Goal: Task Accomplishment & Management: Manage account settings

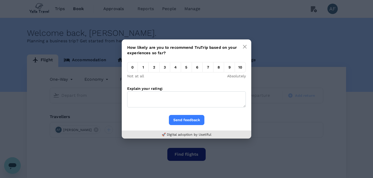
type input "Dallas/Fort Worth Intl (DFW)"
type input "Mexico City, Mexico (any)"
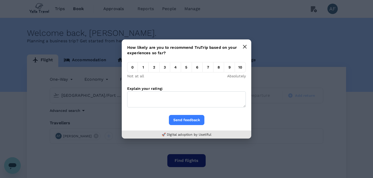
click at [245, 47] on icon "button" at bounding box center [245, 47] width 4 height 4
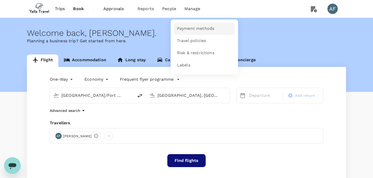
click at [185, 27] on span "Payment methods" at bounding box center [195, 29] width 37 height 6
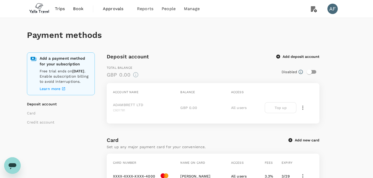
click at [281, 56] on button "Add deposit account" at bounding box center [298, 56] width 43 height 5
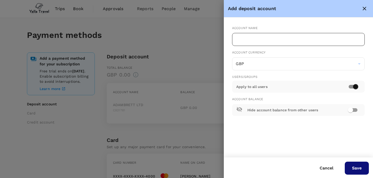
click at [252, 43] on input "text" at bounding box center [298, 39] width 133 height 13
click at [231, 21] on div "Account name ​ Account Currency GBP ​ Users/Groups Apply to all users Account B…" at bounding box center [298, 70] width 149 height 107
click at [326, 166] on button "Cancel" at bounding box center [327, 168] width 28 height 13
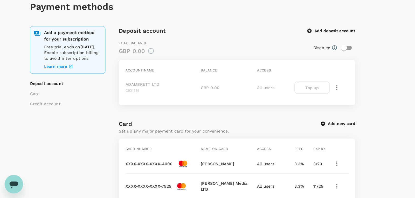
scroll to position [30, 0]
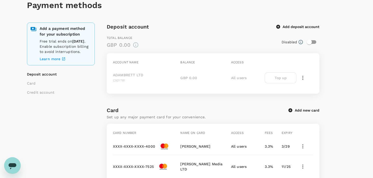
click at [152, 80] on div "C931781" at bounding box center [145, 81] width 65 height 6
click at [303, 41] on icon at bounding box center [300, 41] width 5 height 5
click at [309, 43] on input "checkbox" at bounding box center [310, 42] width 30 height 10
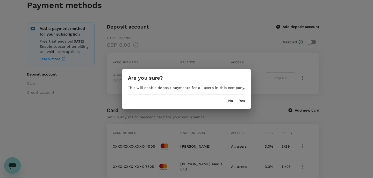
click at [242, 102] on button "Yes" at bounding box center [242, 101] width 6 height 4
checkbox input "true"
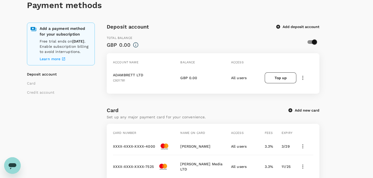
click at [305, 78] on icon "button" at bounding box center [303, 78] width 6 height 6
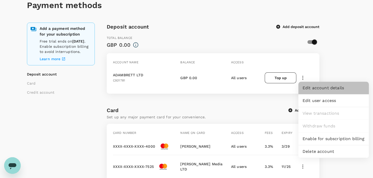
click at [317, 91] on div "Edit account details" at bounding box center [334, 88] width 71 height 13
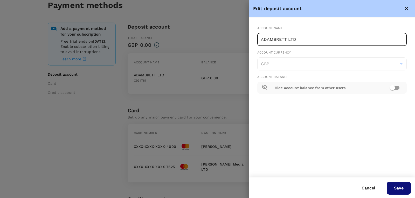
drag, startPoint x: 305, startPoint y: 40, endPoint x: 241, endPoint y: 28, distance: 65.1
click at [241, 29] on div "Edit deposit account Account name ADAMBRETT LTD ​ Account Currency GBP ​ Accoun…" at bounding box center [207, 99] width 415 height 198
click at [373, 178] on button "Save" at bounding box center [399, 187] width 24 height 13
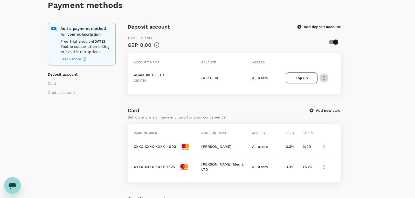
click at [324, 78] on icon "button" at bounding box center [323, 78] width 1 height 4
click at [352, 138] on span "Enable for subscription billing" at bounding box center [355, 138] width 62 height 6
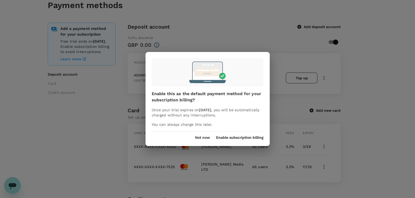
click at [243, 137] on button "Enable subscription billing" at bounding box center [239, 137] width 47 height 4
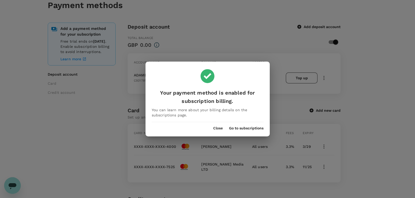
click at [217, 127] on button "Close" at bounding box center [218, 128] width 10 height 4
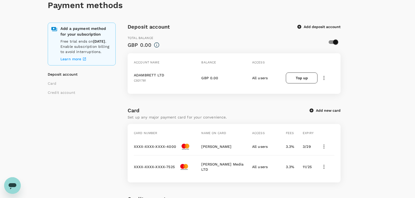
click at [308, 77] on button "Top up" at bounding box center [302, 77] width 32 height 11
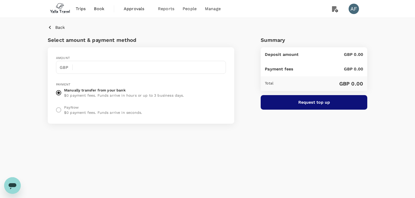
click at [73, 110] on p "$0 payment fees. Funds arrive in seconds." at bounding box center [103, 112] width 78 height 5
click at [72, 107] on p "PayNow" at bounding box center [103, 106] width 78 height 5
click at [61, 106] on label "PayNow $0 payment fees. Funds arrive in seconds." at bounding box center [118, 109] width 131 height 11
click at [60, 110] on label "PayNow $0 payment fees. Funds arrive in seconds." at bounding box center [118, 109] width 131 height 11
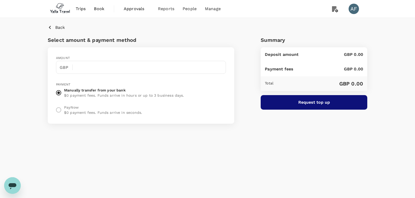
click at [57, 109] on label "PayNow $0 payment fees. Funds arrive in seconds." at bounding box center [118, 109] width 131 height 11
click at [61, 102] on label "Manually transfer from your bank $0 payment fees. Funds arrive in hours or up t…" at bounding box center [118, 95] width 131 height 17
click at [61, 98] on input "Manually transfer from your bank $0 payment fees. Funds arrive in hours or up t…" at bounding box center [58, 92] width 11 height 11
click at [58, 82] on div "Payment" at bounding box center [122, 84] width 132 height 5
click at [57, 93] on input "Manually transfer from your bank $0 payment fees. Funds arrive in hours or up t…" at bounding box center [58, 92] width 11 height 11
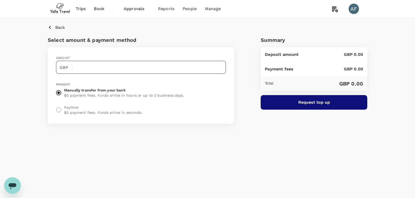
click at [90, 66] on input "text" at bounding box center [151, 67] width 149 height 13
type input "985.00"
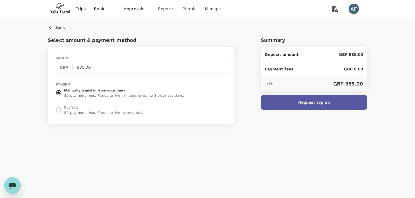
click at [318, 101] on p "Request top up" at bounding box center [314, 102] width 32 height 6
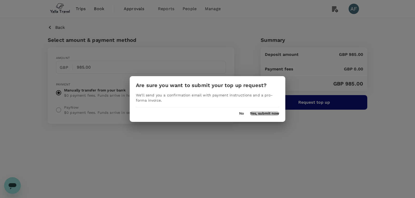
click at [276, 112] on button "Yes, submit now" at bounding box center [264, 113] width 29 height 4
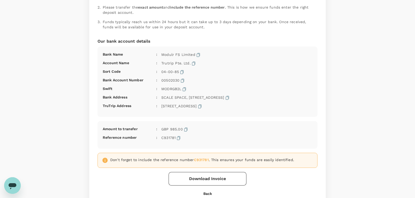
scroll to position [186, 0]
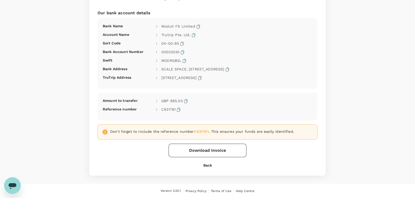
click at [219, 149] on button "Download Invoice" at bounding box center [208, 149] width 78 height 13
click at [207, 167] on div "Top up payment (C931781) Here's a summary of your top-up request Account : ADAM…" at bounding box center [207, 32] width 236 height 285
click at [207, 167] on button "Back" at bounding box center [208, 165] width 78 height 4
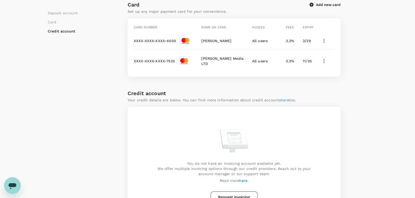
scroll to position [173, 0]
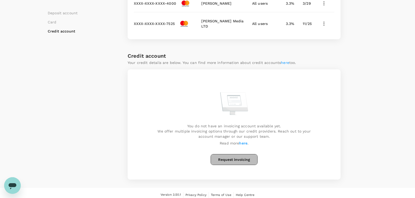
click at [236, 154] on button "Request invoicing" at bounding box center [234, 159] width 47 height 11
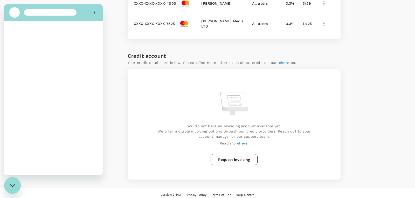
scroll to position [0, 0]
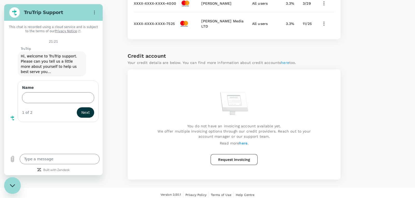
click at [14, 178] on div "Close messaging window" at bounding box center [13, 185] width 16 height 16
type textarea "x"
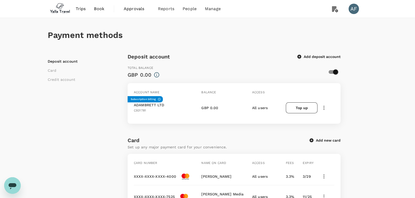
click at [95, 12] on link "Book" at bounding box center [99, 9] width 19 height 18
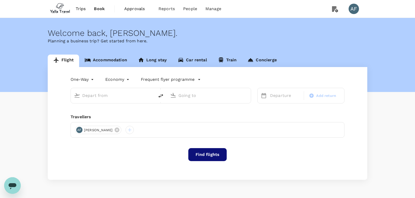
type input "[GEOGRAPHIC_DATA]/Fort Worth Intl (DFW)"
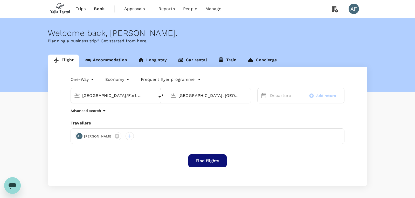
click at [191, 96] on input "Mexico City, Mexico (any)" at bounding box center [208, 95] width 61 height 8
click at [184, 116] on p "Vancouver Intl" at bounding box center [217, 115] width 92 height 5
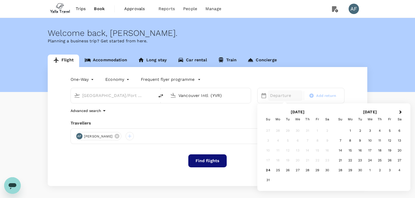
type input "Vancouver Intl (YVR)"
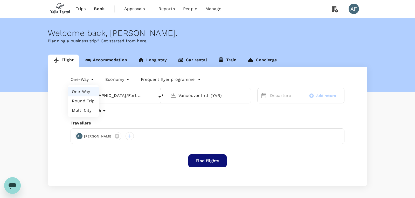
click at [86, 79] on body "Trips Book Approvals 0 Reports People Manage AF Welcome back , Adam . Planning …" at bounding box center [207, 109] width 415 height 218
click at [89, 110] on li "Multi City" at bounding box center [83, 110] width 31 height 9
type input "multicity"
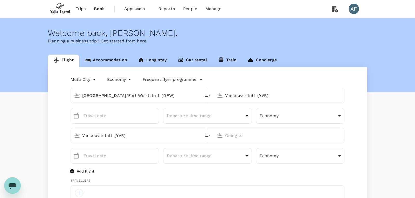
type input "travel@gmx.it"
type input "44"
type input "7448043985"
click at [246, 139] on div at bounding box center [278, 134] width 126 height 11
type input "N"
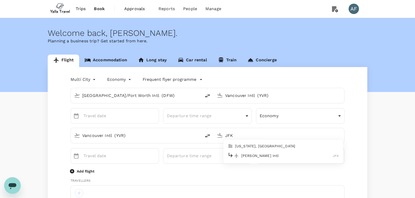
click at [261, 157] on p "John F. Kennedy Intl" at bounding box center [287, 155] width 92 height 5
type input "John F. Kennedy Intl (JFK)"
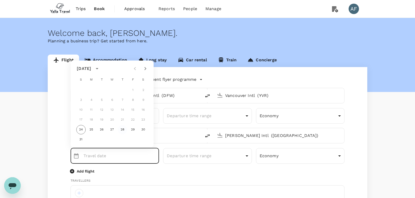
click at [122, 131] on button "28" at bounding box center [122, 129] width 9 height 9
type input "[DATE]"
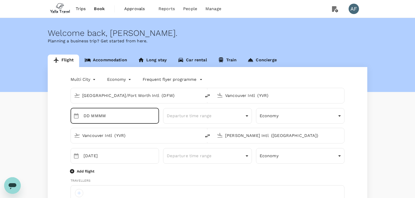
click at [143, 119] on input "DD MMMM" at bounding box center [120, 116] width 75 height 16
click at [119, 121] on input "25 May" at bounding box center [120, 116] width 75 height 16
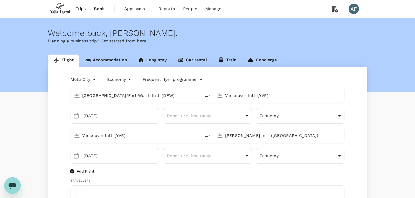
click at [173, 124] on div "Vancouver Intl (YVR) John F. Kennedy Intl (JFK)" at bounding box center [205, 133] width 278 height 20
click at [112, 123] on div "Vancouver Intl (YVR) John F. Kennedy Intl (JFK)" at bounding box center [205, 133] width 278 height 20
click at [115, 114] on input "25 May" at bounding box center [120, 116] width 75 height 16
type input "[DATE]"
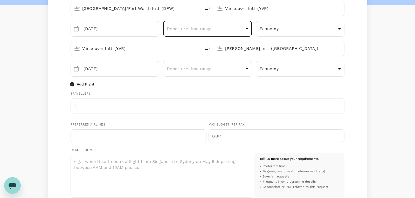
scroll to position [92, 0]
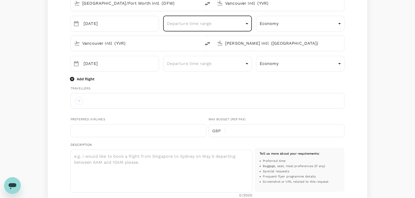
click at [109, 103] on div at bounding box center [208, 101] width 274 height 16
click at [80, 97] on div at bounding box center [79, 100] width 8 height 8
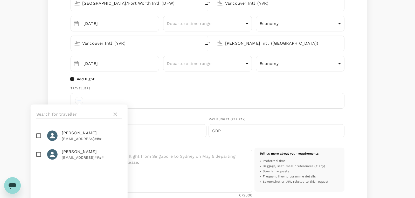
click at [38, 135] on input "checkbox" at bounding box center [38, 135] width 11 height 11
checkbox input "true"
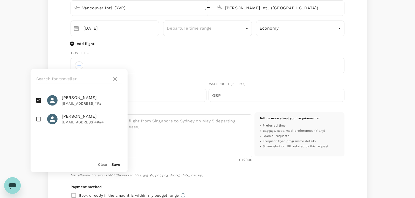
scroll to position [143, 0]
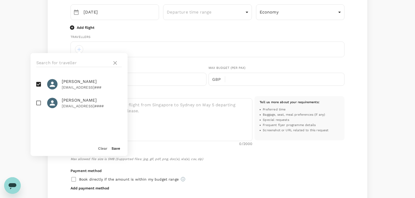
click at [114, 150] on button "Save" at bounding box center [115, 148] width 9 height 4
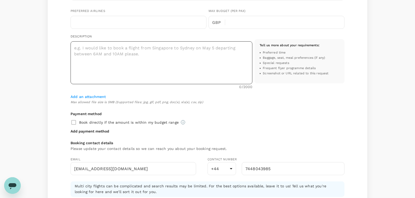
scroll to position [209, 0]
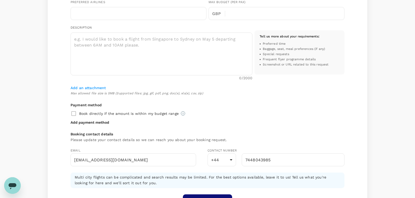
click at [74, 112] on div "Book directly if the amount is within my budget range" at bounding box center [208, 113] width 274 height 11
click at [71, 114] on div "Book directly if the amount is within my budget range" at bounding box center [208, 113] width 274 height 11
click at [75, 113] on div "Book directly if the amount is within my budget range" at bounding box center [208, 113] width 274 height 11
click at [80, 111] on p "Book directly if the amount is within my budget range" at bounding box center [129, 112] width 100 height 5
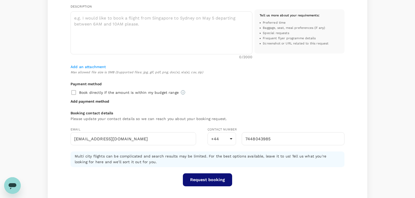
scroll to position [231, 0]
click at [144, 86] on div "Book directly if the amount is within my budget range" at bounding box center [208, 91] width 274 height 11
click at [74, 89] on div "Book directly if the amount is within my budget range" at bounding box center [208, 91] width 274 height 11
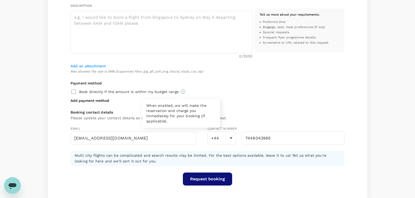
click at [181, 92] on icon at bounding box center [183, 91] width 4 height 4
click at [90, 101] on p "Add payment method" at bounding box center [90, 100] width 39 height 5
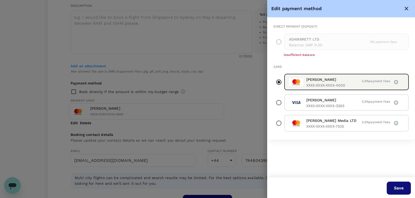
click at [314, 150] on div "Direct payment (Deposit) ADAMBRETT LTD Balance : GBP 0.00 0 % payment fees Insu…" at bounding box center [341, 96] width 148 height 159
click at [294, 133] on div "Direct payment (Deposit) ADAMBRETT LTD Balance : GBP 0.00 0 % payment fees Insu…" at bounding box center [341, 78] width 148 height 122
click at [335, 132] on div "Direct payment (Deposit) ADAMBRETT LTD Balance : GBP 0.00 0 % payment fees Insu…" at bounding box center [341, 78] width 148 height 122
click at [276, 119] on input "radio" at bounding box center [278, 123] width 11 height 16
radio input "true"
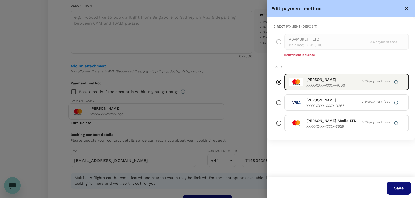
radio input "false"
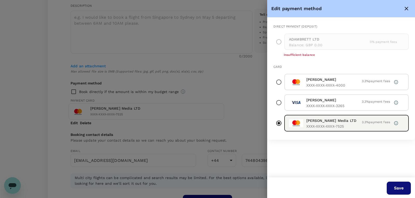
click at [373, 178] on button "Save" at bounding box center [399, 187] width 24 height 13
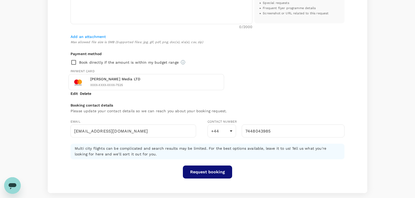
scroll to position [270, 0]
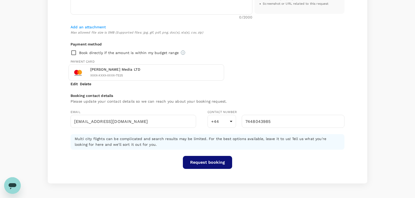
click at [75, 51] on input "checkbox" at bounding box center [75, 52] width 9 height 11
checkbox input "true"
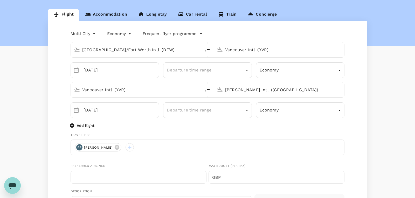
scroll to position [25, 0]
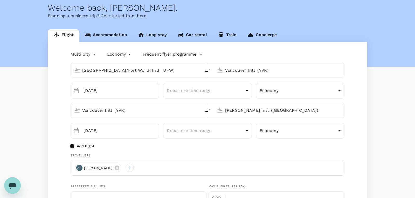
click at [87, 68] on li "One-Way" at bounding box center [83, 66] width 31 height 9
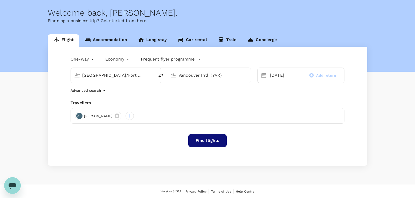
click at [81, 60] on body "Trips Book Approvals 0 Reports People Manage AF Welcome back , Adam . Planning …" at bounding box center [207, 89] width 415 height 218
click at [84, 80] on li "Round Trip" at bounding box center [83, 80] width 31 height 9
type input "roundtrip"
click at [210, 135] on button "Find flights" at bounding box center [207, 140] width 38 height 13
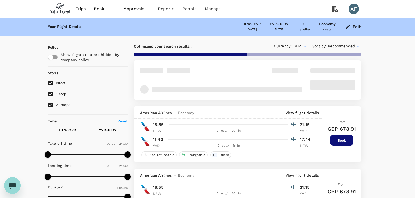
type input "920"
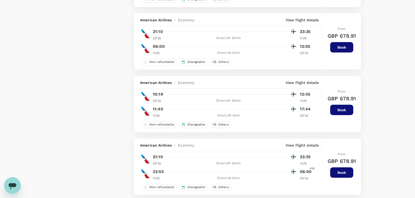
scroll to position [478, 0]
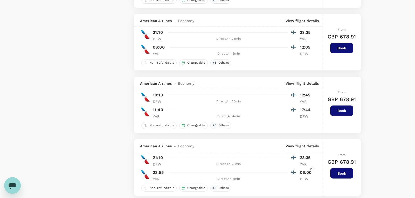
click at [339, 110] on button "Book" at bounding box center [341, 110] width 23 height 10
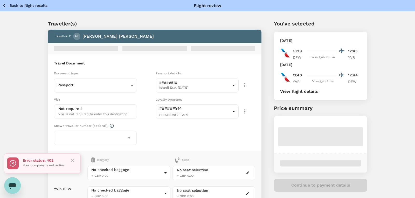
scroll to position [3, 0]
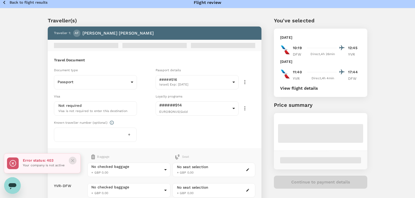
click at [75, 160] on button "Close" at bounding box center [73, 160] width 8 height 8
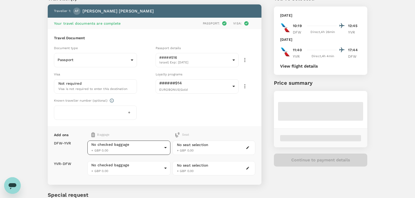
scroll to position [0, 0]
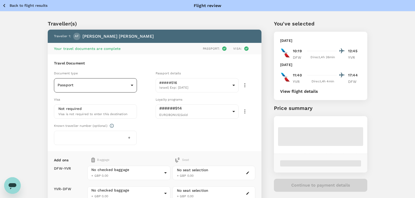
click at [86, 83] on body "Back to flight results Flight review Traveller(s) Traveller 1 : AF Adam Faust Y…" at bounding box center [207, 138] width 415 height 276
click at [89, 83] on div at bounding box center [207, 99] width 415 height 198
click at [111, 85] on body "Back to flight results Flight review Traveller(s) Traveller 1 : AF Adam Faust Y…" at bounding box center [207, 138] width 415 height 276
click at [108, 98] on li "Passport" at bounding box center [95, 99] width 83 height 8
click at [90, 109] on div "Not required Visa is not required to enter this destination" at bounding box center [95, 111] width 74 height 11
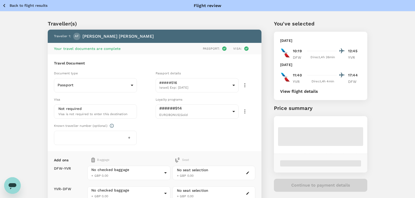
click at [72, 108] on p "Not required" at bounding box center [69, 108] width 23 height 5
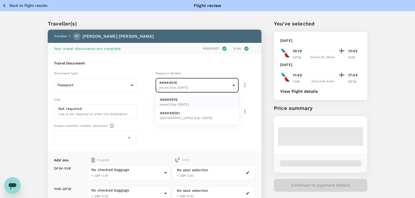
click at [171, 84] on body "Back to flight results Flight review Traveller(s) Traveller 1 : AF Adam Faust Y…" at bounding box center [207, 138] width 415 height 276
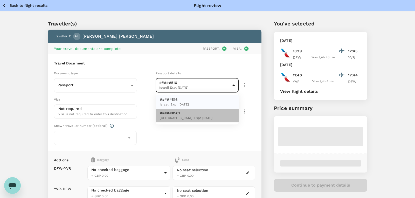
click at [185, 114] on p "######561" at bounding box center [186, 112] width 53 height 5
type input "49dd3601-b02c-4348-b3de-5cc2d466670f"
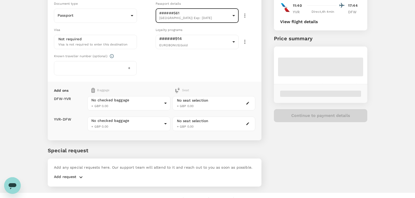
scroll to position [72, 0]
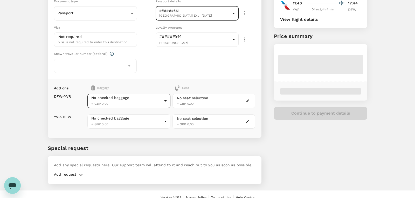
click at [124, 97] on body "Back to flight results Flight review Traveller(s) Traveller 1 : AF Adam Faust Y…" at bounding box center [207, 66] width 415 height 276
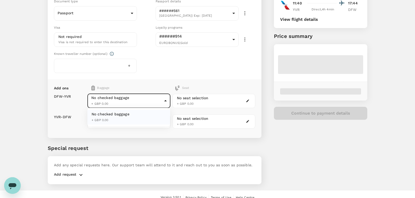
click at [130, 85] on div at bounding box center [207, 99] width 415 height 198
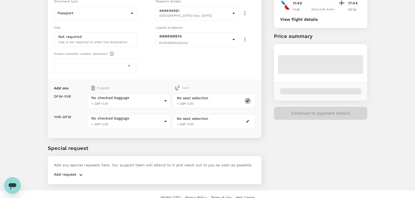
click at [248, 102] on button "button" at bounding box center [247, 100] width 6 height 6
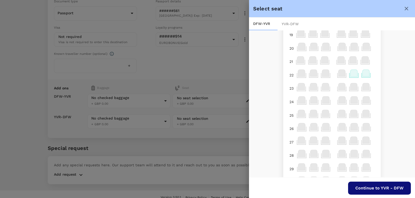
scroll to position [188, 0]
click at [365, 76] on icon at bounding box center [365, 72] width 7 height 7
click at [366, 60] on div "Selected seat 22 F 0 Adam Faust Select" at bounding box center [331, 55] width 81 height 27
click at [364, 63] on p "Select" at bounding box center [362, 62] width 11 height 5
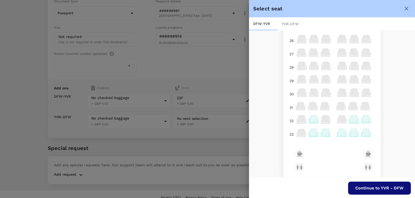
scroll to position [284, 0]
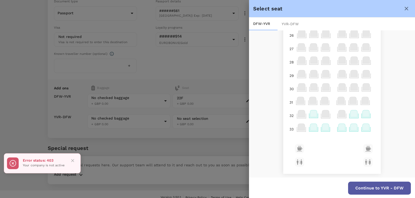
click at [370, 178] on button "Continue to YVR - DFW" at bounding box center [379, 187] width 63 height 13
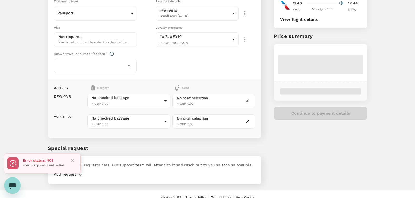
scroll to position [76, 0]
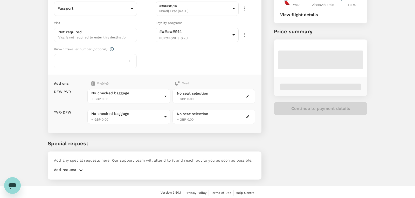
click at [149, 149] on div "Special request Add any special requests here. Our support team will attend to …" at bounding box center [155, 159] width 214 height 40
click at [334, 101] on div "You've selected Monday, 25 Aug 2025 10:19 12:45 DFW Direct , 4h 26min YVR Thurs…" at bounding box center [320, 29] width 93 height 172
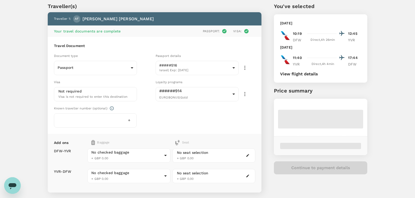
scroll to position [17, 0]
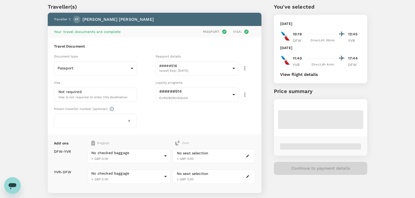
click at [303, 79] on div "Monday, 25 Aug 2025 10:19 12:45 DFW Direct , 4h 26min YVR Thursday, 28 Aug 2025…" at bounding box center [320, 49] width 93 height 68
click at [304, 75] on button "View flight details" at bounding box center [299, 74] width 38 height 5
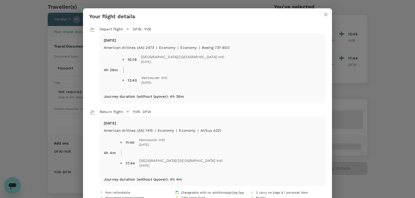
click at [243, 92] on div "Mon, 25 Aug American Airlines (AA) 2473 | economy | Economy | Boeing 737-800 4h…" at bounding box center [213, 67] width 226 height 69
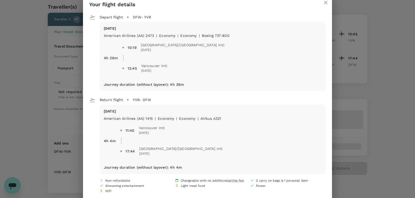
scroll to position [0, 0]
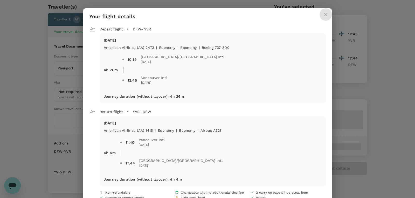
click at [325, 16] on icon "close" at bounding box center [326, 14] width 6 height 6
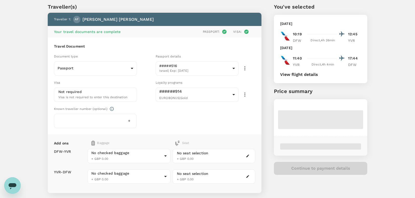
click at [216, 33] on p "Passport :" at bounding box center [211, 31] width 17 height 5
click at [211, 30] on p "Passport :" at bounding box center [211, 31] width 17 height 5
click at [301, 76] on button "View flight details" at bounding box center [299, 74] width 38 height 5
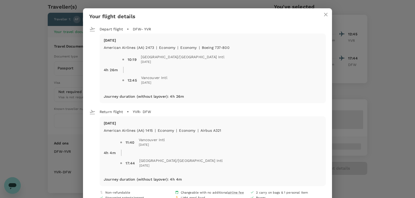
scroll to position [23, 0]
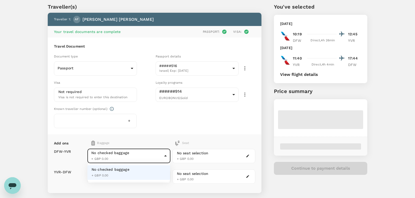
click at [166, 155] on body "Back to flight results Flight review Traveller(s) Traveller 1 : AF Adam Faust Y…" at bounding box center [207, 121] width 415 height 276
click at [250, 158] on div at bounding box center [207, 99] width 415 height 198
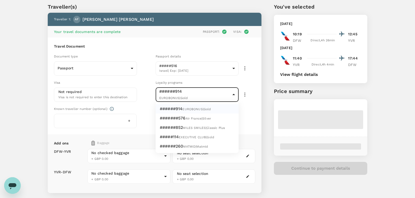
click at [232, 95] on body "Back to flight results Flight review Traveller(s) Traveller 1 : AF Adam Faust Y…" at bounding box center [207, 121] width 415 height 276
click at [95, 80] on div at bounding box center [207, 99] width 415 height 198
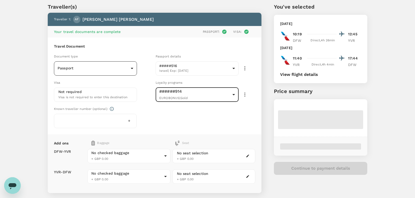
click at [100, 73] on body "Back to flight results Flight review Traveller(s) Traveller 1 : AF Adam Faust Y…" at bounding box center [207, 121] width 415 height 276
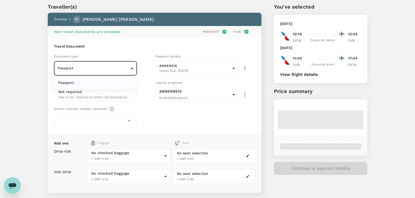
click at [91, 84] on li "Passport" at bounding box center [95, 82] width 83 height 8
click at [188, 72] on body "Back to flight results Flight review Traveller(s) Traveller 1 : AF Adam Faust Y…" at bounding box center [207, 121] width 415 height 276
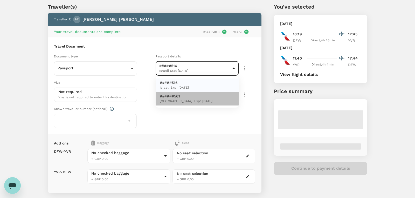
click at [174, 99] on span "United Kingdom | Exp: 03 Jun 2034" at bounding box center [186, 101] width 53 height 5
type input "49dd3601-b02c-4348-b3de-5cc2d466670f"
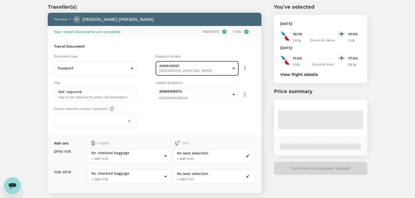
click at [114, 95] on span "Visa is not required to enter this destination" at bounding box center [92, 97] width 69 height 4
click at [96, 21] on p "Adam Faust" at bounding box center [117, 19] width 71 height 6
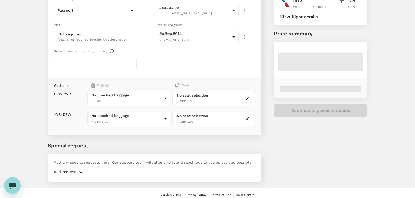
scroll to position [76, 0]
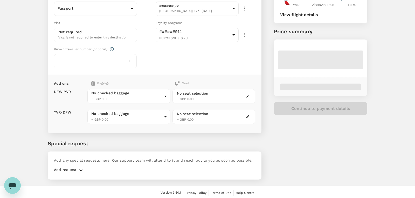
click at [297, 115] on div "You've selected Monday, 25 Aug 2025 10:19 12:45 DFW Direct , 4h 26min YVR Thurs…" at bounding box center [314, 58] width 106 height 255
click at [305, 108] on div "Continue to payment details" at bounding box center [320, 108] width 93 height 13
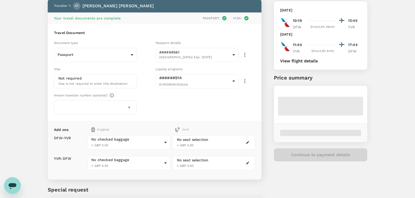
scroll to position [0, 0]
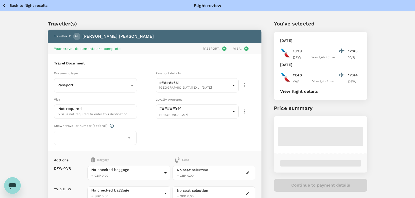
click at [172, 13] on div "Traveller(s) Traveller 1 : AF Adam Faust Your travel documents are complete Pas…" at bounding box center [148, 134] width 226 height 255
click at [18, 186] on div "Open messaging window, 1 unread message" at bounding box center [13, 185] width 16 height 16
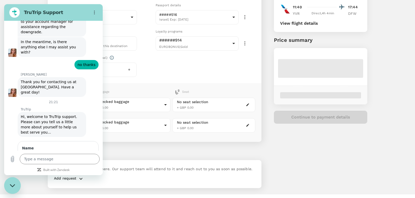
scroll to position [70, 0]
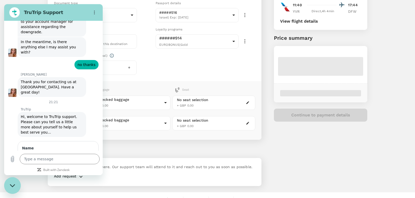
click at [54, 152] on input "Name" at bounding box center [58, 157] width 72 height 11
click at [97, 16] on button "Options menu" at bounding box center [94, 12] width 10 height 10
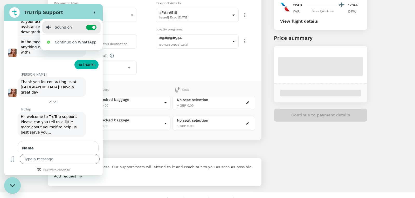
click at [13, 11] on figure at bounding box center [14, 12] width 10 height 10
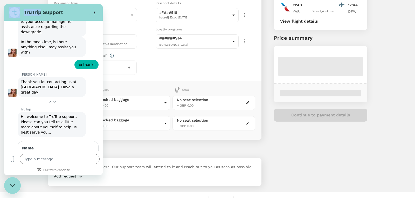
click at [13, 11] on figure at bounding box center [14, 12] width 10 height 10
click at [58, 12] on h2 "TruTrip Support" at bounding box center [55, 12] width 63 height 6
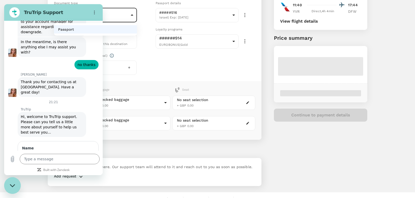
click at [103, 15] on body "Back to flight results Flight review Traveller(s) Traveller 1 : AF Adam Faust Y…" at bounding box center [207, 68] width 415 height 276
click at [91, 19] on div at bounding box center [207, 99] width 415 height 198
click at [94, 17] on button "Options menu" at bounding box center [94, 12] width 10 height 10
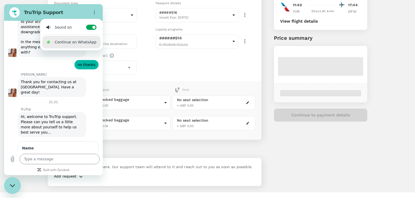
click at [11, 187] on div "Close messaging window" at bounding box center [13, 185] width 16 height 16
type textarea "x"
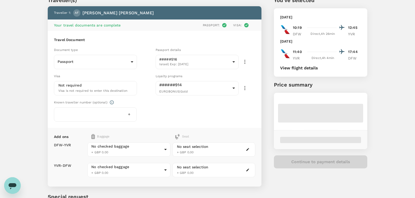
scroll to position [0, 0]
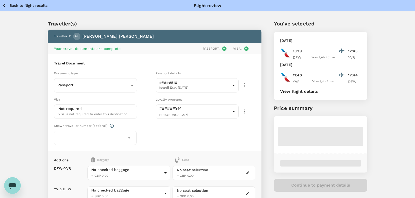
click at [18, 7] on p "Back to flight results" at bounding box center [29, 5] width 38 height 5
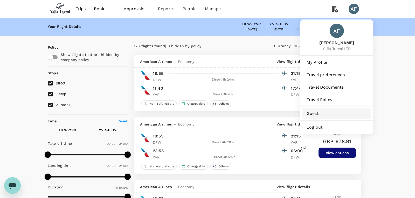
click at [330, 115] on span "Guest" at bounding box center [336, 113] width 60 height 6
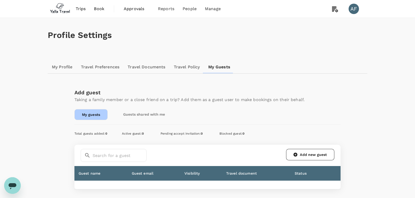
scroll to position [37, 0]
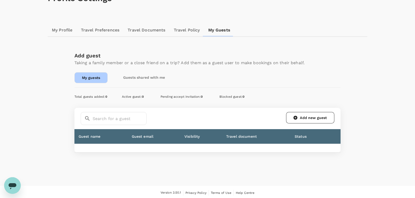
click at [297, 129] on th "Status" at bounding box center [308, 136] width 36 height 15
click at [314, 117] on link "Add new guest" at bounding box center [310, 117] width 48 height 11
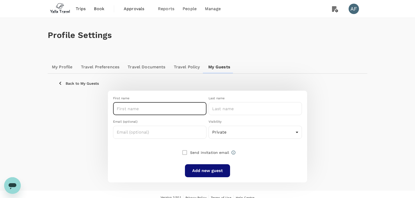
click at [150, 105] on input "text" at bounding box center [159, 108] width 93 height 13
type input "[PERSON_NAME]"
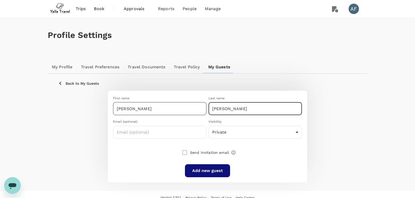
type input "[PERSON_NAME]"
click at [153, 103] on input "[PERSON_NAME]" at bounding box center [159, 108] width 93 height 13
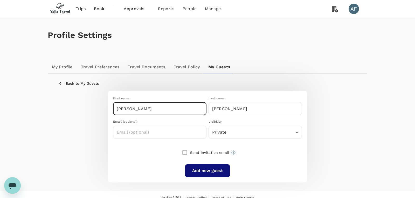
click at [143, 114] on input "[PERSON_NAME]" at bounding box center [159, 108] width 93 height 13
type input "Adambrett"
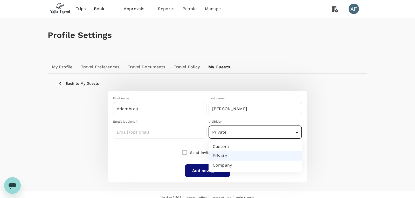
click at [227, 137] on body "Trips Book Approvals 0 Reports People Manage AF Profile Settings My Profile Tra…" at bounding box center [207, 102] width 415 height 204
click at [233, 158] on li "Private" at bounding box center [254, 155] width 93 height 9
click at [224, 133] on body "Trips Book Approvals 0 Reports People Manage AF Profile Settings My Profile Tra…" at bounding box center [207, 102] width 415 height 204
click at [227, 148] on li "Custom" at bounding box center [254, 146] width 93 height 9
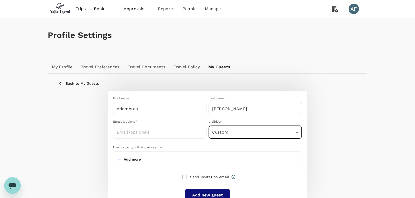
click at [210, 131] on body "Trips Book Approvals 0 Reports People Manage AF Profile Settings My Profile Tra…" at bounding box center [207, 114] width 415 height 229
click at [215, 155] on li "Private" at bounding box center [254, 155] width 93 height 9
type input "private"
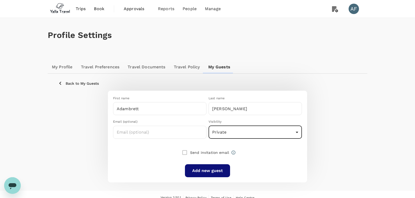
click at [213, 169] on button "Add new guest" at bounding box center [207, 170] width 45 height 13
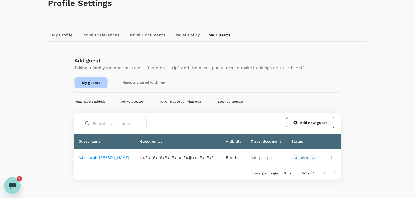
scroll to position [37, 0]
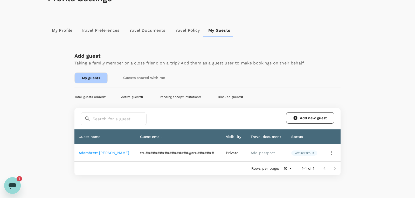
click at [108, 152] on link "Adambrett [PERSON_NAME]" at bounding box center [104, 152] width 51 height 4
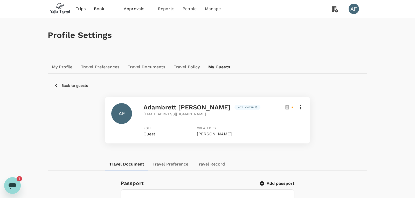
click at [173, 117] on div at bounding box center [223, 120] width 160 height 9
click at [301, 108] on icon at bounding box center [300, 107] width 6 height 6
click at [277, 119] on span "Edit guest details" at bounding box center [278, 120] width 44 height 6
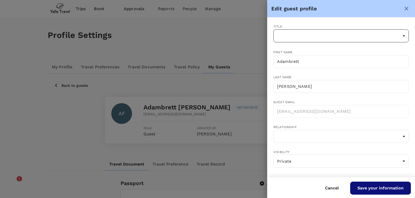
click at [283, 60] on li "Mr" at bounding box center [340, 58] width 135 height 9
type input "Mr"
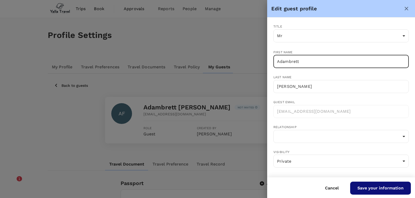
click at [288, 61] on input "Adambrett" at bounding box center [340, 61] width 135 height 13
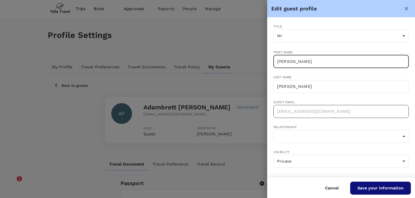
type input "[PERSON_NAME]"
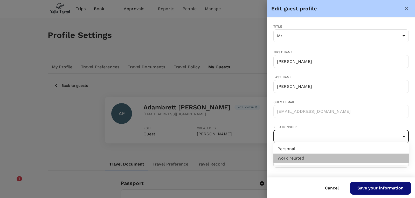
click at [299, 159] on li "Work related" at bounding box center [340, 157] width 135 height 9
type input "work-related"
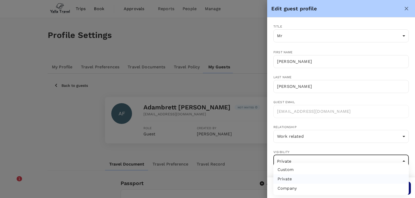
click at [299, 150] on div at bounding box center [207, 99] width 415 height 198
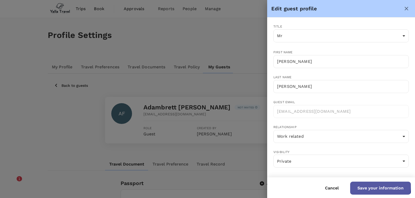
click at [360, 184] on button "Save your information" at bounding box center [380, 187] width 61 height 13
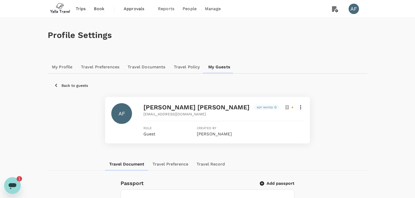
scroll to position [0, 0]
click at [302, 103] on div "Adam brett Faust Not invited" at bounding box center [223, 107] width 160 height 8
click at [286, 109] on icon at bounding box center [286, 107] width 3 height 4
click at [300, 106] on icon at bounding box center [300, 107] width 1 height 4
click at [182, 140] on div at bounding box center [207, 99] width 415 height 198
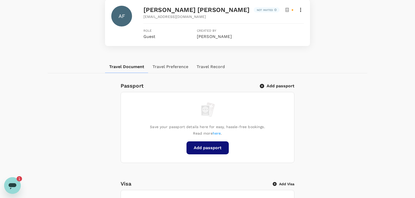
scroll to position [95, 0]
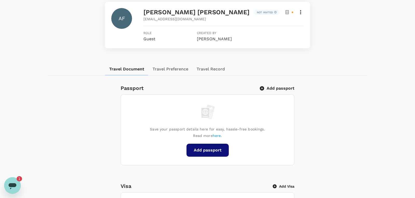
click at [213, 146] on button "Add passport" at bounding box center [207, 149] width 42 height 13
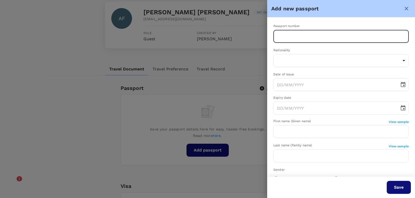
click at [281, 32] on input "text" at bounding box center [340, 36] width 135 height 13
type input "149284561"
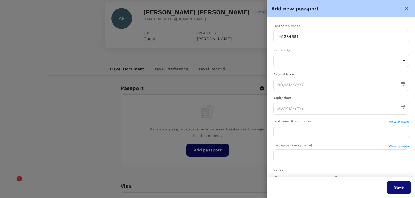
click at [295, 67] on div "​ ​" at bounding box center [340, 61] width 135 height 14
click at [302, 63] on body "Trips Book Approvals 0 Reports People Manage AF Profile Settings My Profile Tra…" at bounding box center [207, 168] width 415 height 526
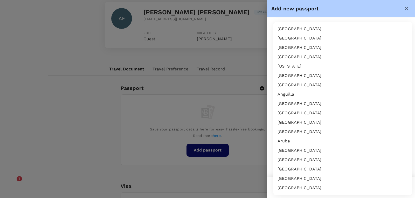
scroll to position [2057, 0]
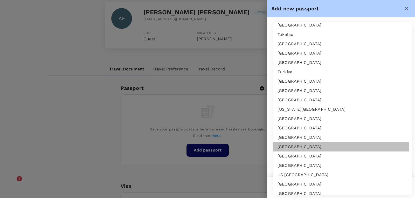
click at [312, 148] on li "United Kingdom" at bounding box center [342, 146] width 139 height 9
type input "GB"
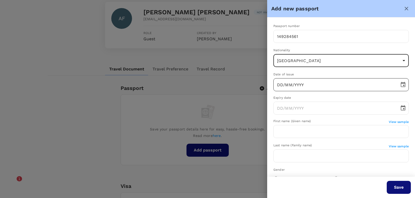
click at [293, 90] on input "DD/MM/YYYY" at bounding box center [334, 84] width 122 height 13
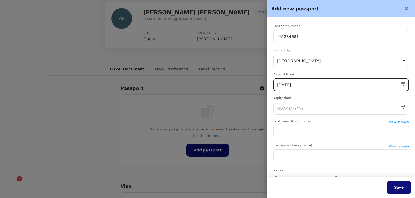
type input "03/06/2024"
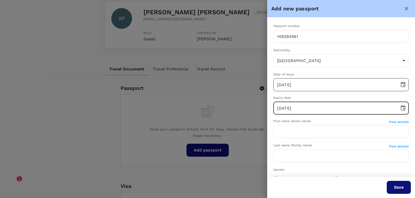
type input "03/06/2034"
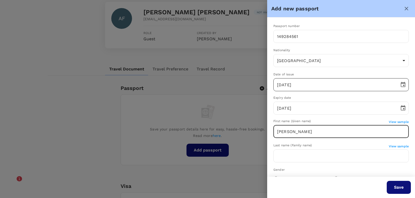
type input "ADAM BRETT"
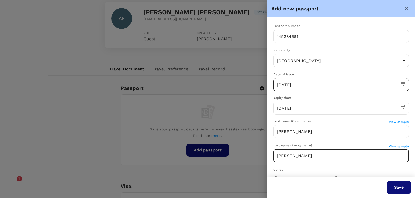
type input "FAUST"
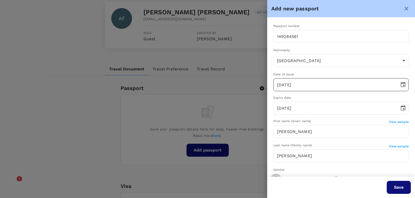
scroll to position [7, 0]
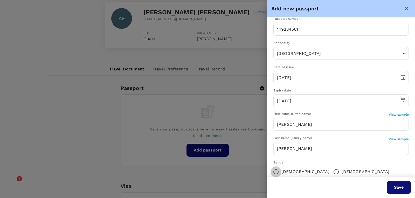
click at [331, 171] on input "Male" at bounding box center [336, 171] width 11 height 11
radio input "true"
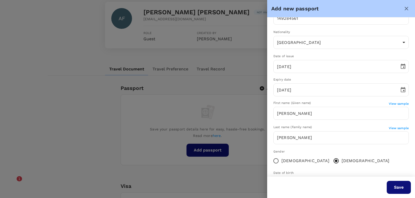
scroll to position [41, 0]
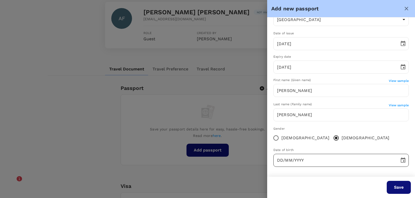
click at [279, 158] on input "DD/MM/YYYY" at bounding box center [334, 159] width 122 height 13
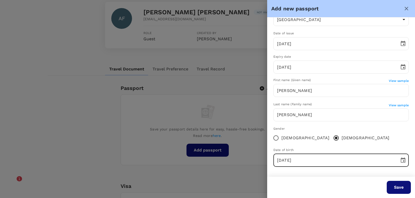
type input "30/01/1992"
click at [393, 187] on button "Save" at bounding box center [399, 186] width 24 height 13
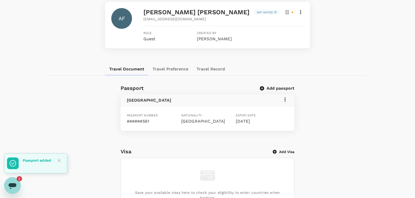
click at [287, 151] on p "Add Visa" at bounding box center [286, 151] width 15 height 5
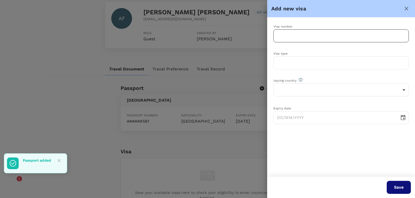
click at [282, 35] on input "text" at bounding box center [340, 35] width 135 height 13
type input "VP79C9DK8"
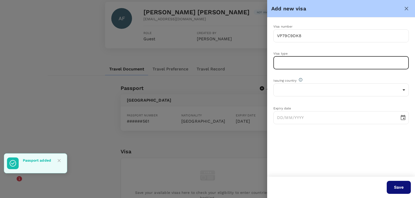
click at [286, 62] on input "text" at bounding box center [340, 62] width 135 height 13
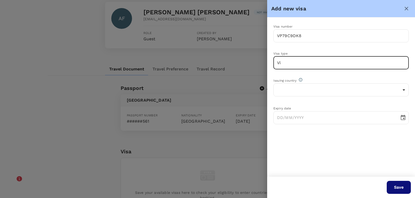
type input "V"
type input "R"
type input "V"
type input "E"
type input "Residence Document/Work Permit"
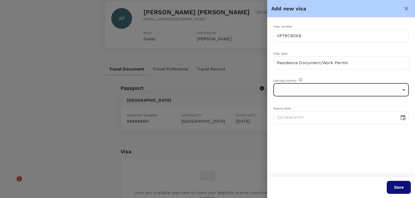
click at [326, 93] on body "Trips Book Approvals 0 Reports People Manage AF Profile Settings My Profile Tra…" at bounding box center [207, 150] width 415 height 491
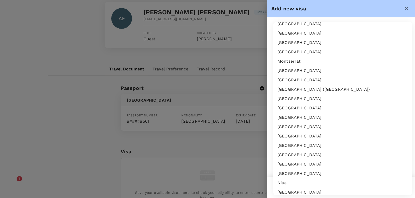
scroll to position [1365, 0]
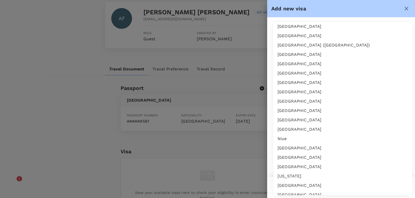
click at [302, 81] on li "Netherlands" at bounding box center [342, 82] width 139 height 9
type input "NL"
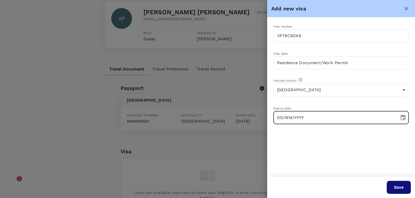
click at [302, 120] on input "DD/MM/YYYY" at bounding box center [334, 117] width 122 height 13
type input "11/12/2025"
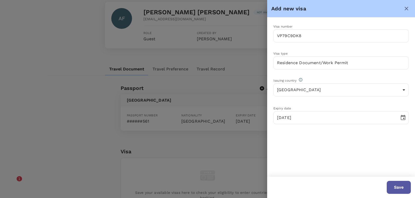
click at [402, 191] on button "Save" at bounding box center [399, 186] width 24 height 13
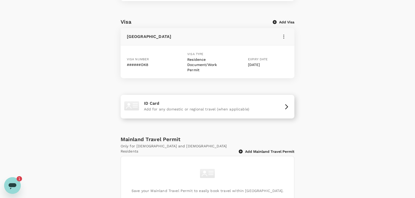
scroll to position [226, 0]
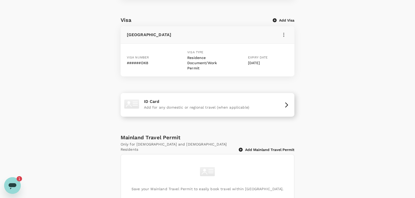
click at [260, 111] on div "ID Card Add for any domestic or regional travel (when applicable)" at bounding box center [208, 104] width 170 height 19
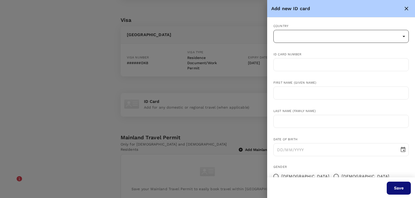
click at [296, 36] on body "Trips Book Approvals 0 Reports People Manage AF Profile Settings My Profile Tra…" at bounding box center [207, 7] width 415 height 466
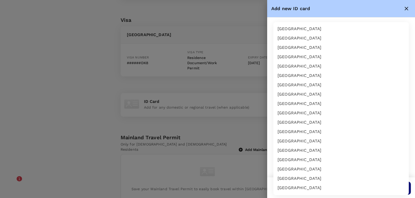
scroll to position [1637, 0]
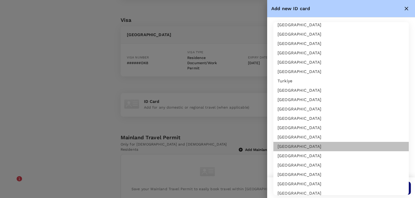
click at [302, 146] on li "United States" at bounding box center [340, 146] width 135 height 9
type input "US"
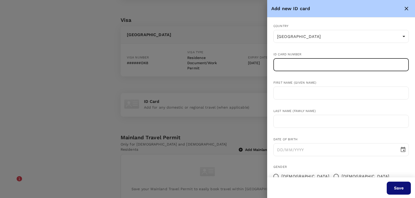
click at [288, 64] on input "text" at bounding box center [340, 64] width 135 height 13
type input "149284561"
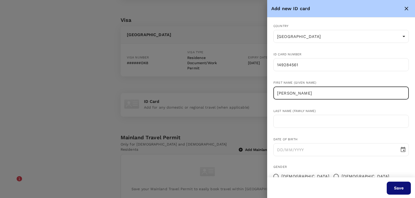
type input "ADAM BRETT"
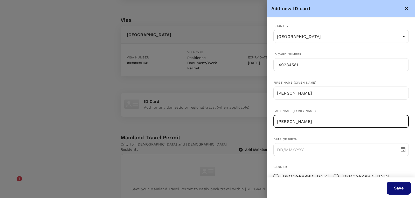
type input "FAUST"
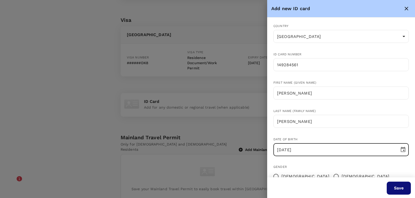
type input "30/01/1992"
click at [331, 174] on input "Male" at bounding box center [336, 176] width 11 height 11
radio input "true"
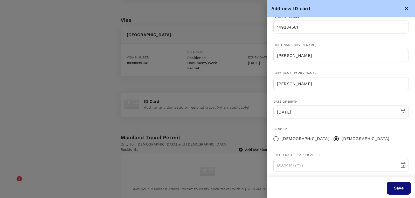
scroll to position [42, 0]
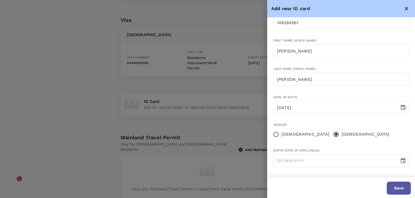
click at [395, 187] on button "Save" at bounding box center [399, 187] width 24 height 13
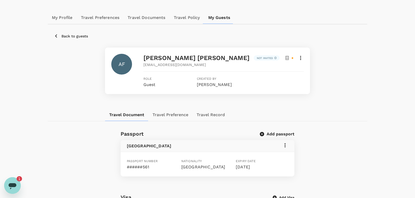
scroll to position [0, 0]
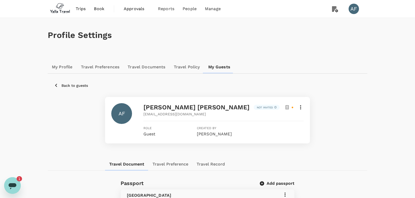
click at [257, 106] on p "Not invited" at bounding box center [265, 107] width 16 height 4
click at [274, 106] on icon at bounding box center [275, 107] width 3 height 6
click at [194, 113] on span "trutripguest+1O4JxCmj@trutrip.co" at bounding box center [174, 113] width 62 height 5
click at [197, 114] on span "trutripguest+1O4JxCmj@trutrip.co" at bounding box center [174, 113] width 62 height 5
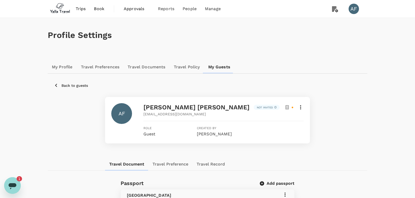
click at [197, 114] on span "trutripguest+1O4JxCmj@trutrip.co" at bounding box center [174, 113] width 62 height 5
click at [291, 107] on div at bounding box center [288, 106] width 9 height 5
click at [293, 107] on icon at bounding box center [292, 107] width 2 height 2
click at [293, 110] on div at bounding box center [293, 107] width 19 height 6
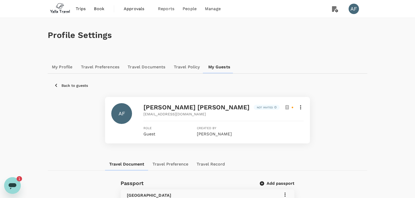
click at [74, 83] on p "Back to guests" at bounding box center [74, 85] width 26 height 5
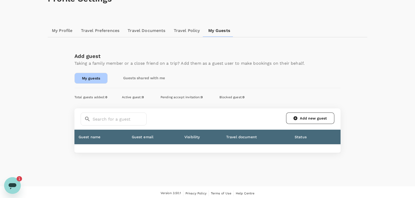
scroll to position [37, 0]
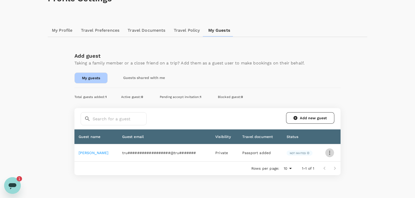
click at [331, 154] on icon "button" at bounding box center [329, 152] width 6 height 6
click at [296, 166] on span "Edit" at bounding box center [308, 165] width 44 height 6
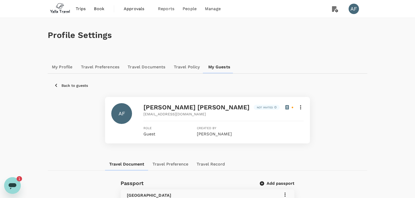
click at [287, 107] on icon at bounding box center [286, 106] width 5 height 5
click at [257, 106] on p "Not invited" at bounding box center [265, 107] width 16 height 4
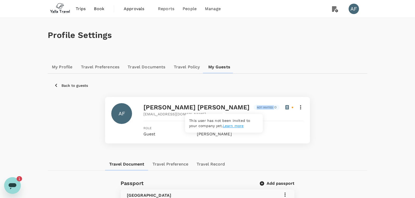
click at [274, 107] on icon at bounding box center [275, 107] width 3 height 6
click at [302, 107] on icon at bounding box center [300, 107] width 6 height 6
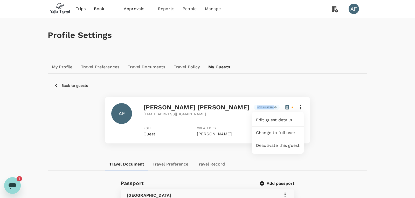
click at [288, 134] on span "Change to full user" at bounding box center [278, 132] width 44 height 6
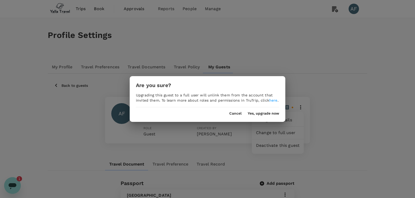
click at [260, 113] on button "Yes, upgrade now" at bounding box center [263, 113] width 31 height 4
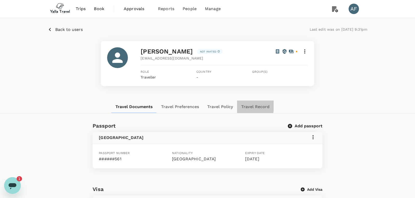
click at [241, 105] on button "Travel Record" at bounding box center [255, 106] width 37 height 12
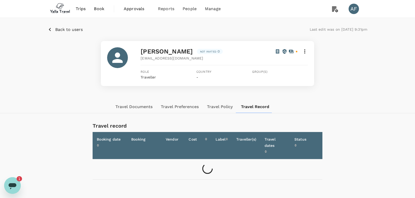
click at [222, 107] on button "Travel Policy" at bounding box center [220, 106] width 34 height 12
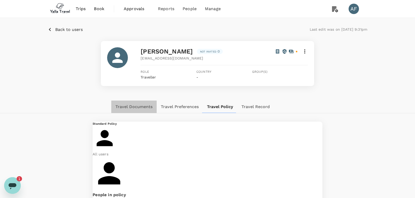
click at [141, 105] on button "Travel Documents" at bounding box center [133, 106] width 45 height 12
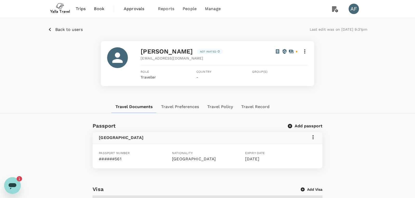
click at [196, 74] on span "Country" at bounding box center [224, 71] width 56 height 5
click at [305, 54] on icon at bounding box center [305, 51] width 6 height 6
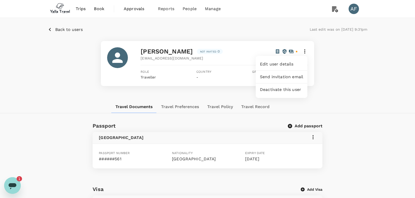
click at [284, 77] on span "Send invitation email" at bounding box center [281, 77] width 43 height 6
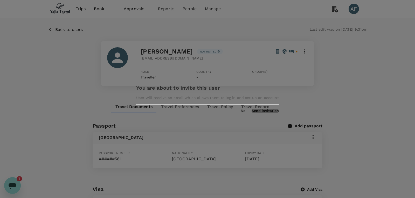
click at [251, 113] on button "Send invitation" at bounding box center [264, 111] width 27 height 4
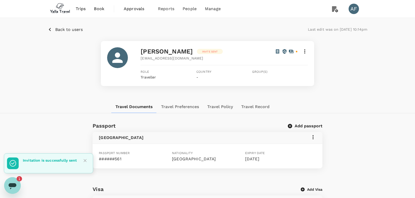
click at [166, 58] on span "trutripguest+1O4JxCmj@trutrip.co" at bounding box center [172, 57] width 62 height 5
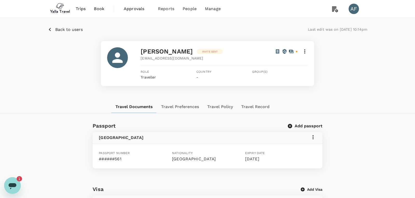
click at [305, 50] on icon at bounding box center [305, 51] width 6 height 6
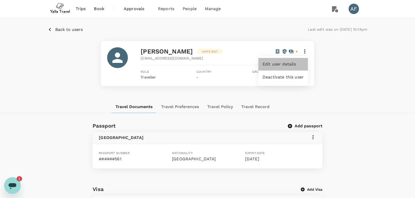
click at [290, 64] on span "Edit user details" at bounding box center [282, 64] width 41 height 6
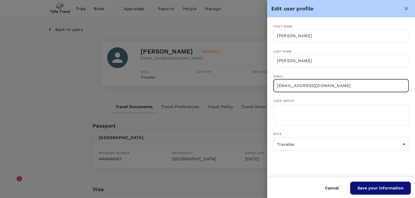
drag, startPoint x: 352, startPoint y: 85, endPoint x: 234, endPoint y: 67, distance: 119.7
click at [234, 67] on div "Edit user profile First name Adam brett ​ Last name Faust ​ Email trutripguest+…" at bounding box center [207, 99] width 415 height 198
click at [312, 82] on input "text" at bounding box center [340, 85] width 135 height 13
type input "63-toasts-midday@icloud.com"
click at [295, 113] on input "text" at bounding box center [345, 112] width 138 height 12
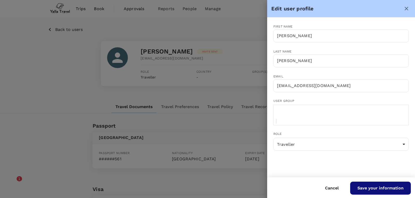
click at [281, 125] on icon "Close" at bounding box center [279, 125] width 3 height 1
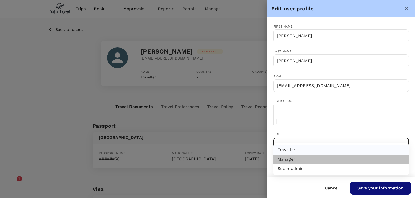
click at [300, 161] on li "Manager" at bounding box center [340, 158] width 135 height 9
type input "admin"
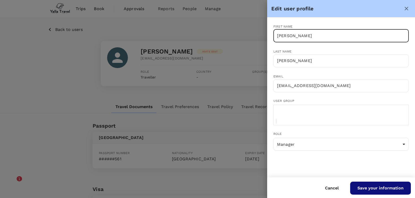
click at [309, 37] on input "Adam brett" at bounding box center [340, 35] width 135 height 13
type input "Adam"
click at [368, 184] on button "Save your information" at bounding box center [380, 187] width 61 height 13
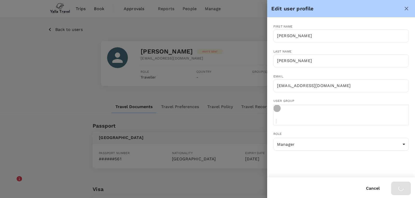
click at [276, 122] on icon "Open" at bounding box center [276, 122] width 0 height 0
type input "s"
type input "a"
type input "y"
click at [276, 122] on icon "Close" at bounding box center [276, 122] width 0 height 0
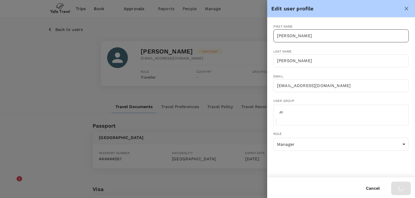
type input "A"
click at [377, 152] on div "First name Adam ​ Last name Faust ​ Email 63-toasts-midday@icloud.com ​ User gr…" at bounding box center [341, 96] width 148 height 159
click at [407, 12] on button "close" at bounding box center [406, 8] width 9 height 9
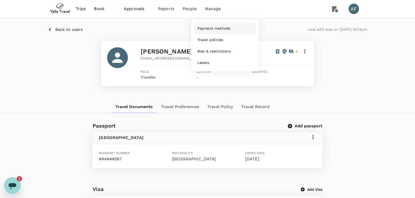
click at [222, 31] on span "Payment methods" at bounding box center [213, 28] width 33 height 5
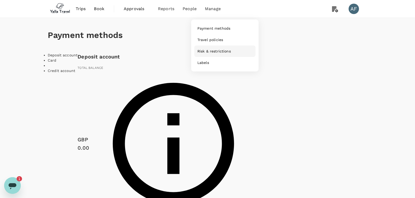
click at [221, 54] on span "Risk & restrictions" at bounding box center [213, 50] width 33 height 5
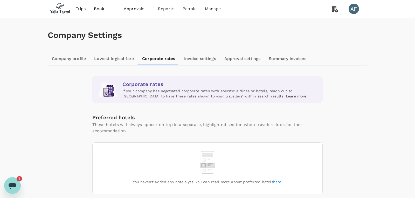
click at [80, 61] on link "Company profile" at bounding box center [69, 58] width 42 height 12
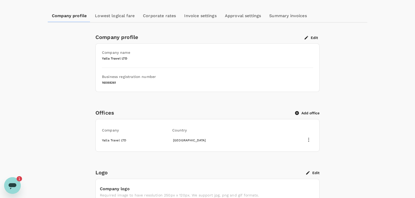
scroll to position [44, 0]
click at [312, 110] on button "Add office" at bounding box center [307, 112] width 24 height 5
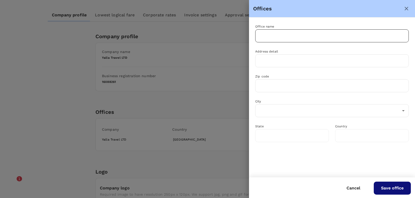
click at [291, 40] on input "text" at bounding box center [331, 35] width 153 height 13
type input "Yalla Travel LTD"
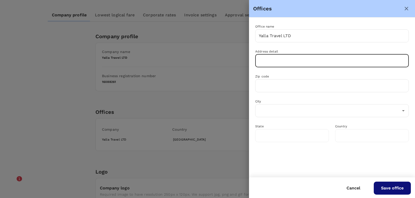
click at [278, 59] on input "text" at bounding box center [331, 60] width 153 height 13
type input "Bartle House. 9 Oxford Court"
type input "M2 3WQ"
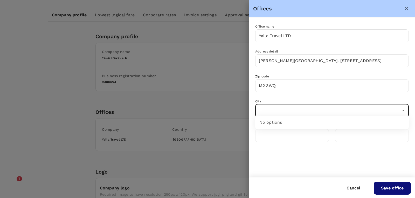
click at [276, 112] on input "text" at bounding box center [327, 111] width 141 height 10
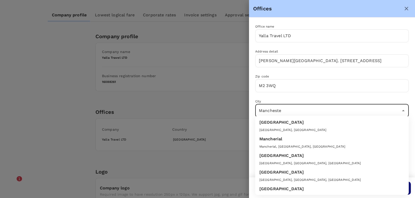
type input "Manchester"
click at [293, 123] on div "Manchester" at bounding box center [331, 122] width 145 height 6
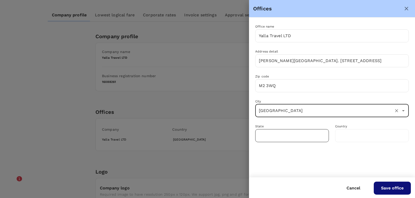
type input "Greater Manchester"
type input "[GEOGRAPHIC_DATA]"
type input "Manchester"
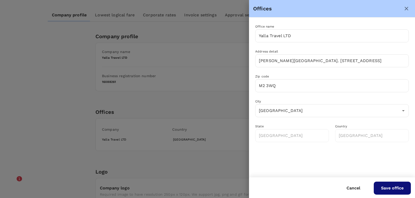
click at [388, 183] on button "Save office" at bounding box center [392, 187] width 37 height 13
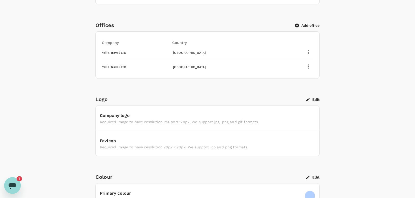
scroll to position [130, 0]
click at [316, 97] on button "Edit" at bounding box center [312, 99] width 13 height 5
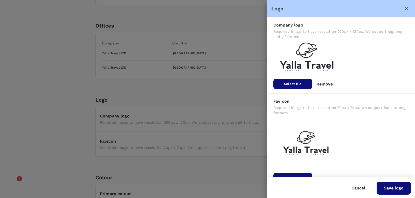
click at [357, 187] on button "Cancel" at bounding box center [358, 187] width 28 height 13
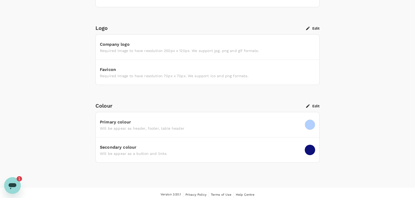
scroll to position [0, 0]
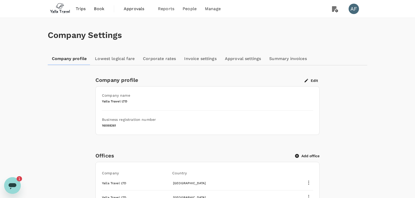
click at [116, 59] on link "Lowest logical fare" at bounding box center [115, 58] width 48 height 12
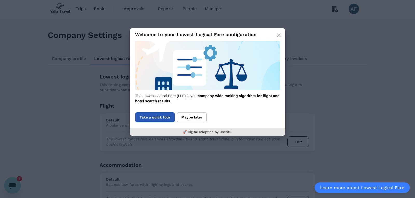
click at [161, 119] on button "Take a quick tour" at bounding box center [155, 117] width 40 height 10
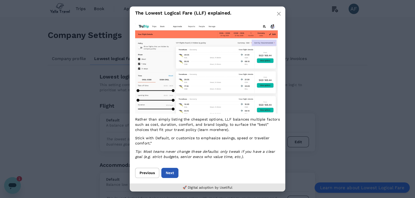
click at [173, 170] on button "Next" at bounding box center [169, 172] width 17 height 10
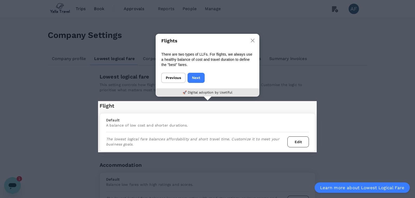
click at [299, 144] on button "Edit" at bounding box center [298, 141] width 22 height 11
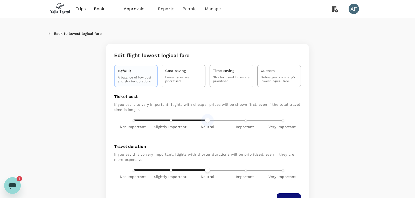
type input "4"
drag, startPoint x: 207, startPoint y: 120, endPoint x: 295, endPoint y: 125, distance: 88.3
click at [296, 125] on div "Ticket cost If you set it to very important, flights with cheaper prices will b…" at bounding box center [207, 112] width 202 height 50
type input "0"
drag, startPoint x: 207, startPoint y: 169, endPoint x: 117, endPoint y: 176, distance: 90.4
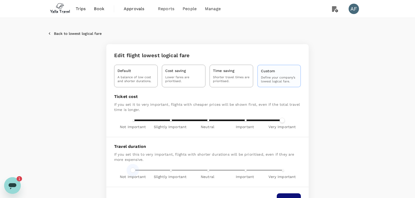
click at [117, 176] on div "Travel duration If you set this to very important, flights with shorter duratio…" at bounding box center [207, 162] width 202 height 50
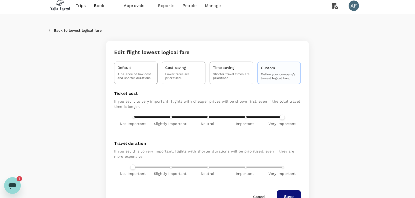
scroll to position [5, 0]
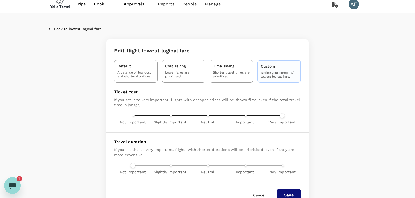
click at [178, 76] on p "Lower fares are prioritised." at bounding box center [183, 75] width 37 height 8
type input "3"
type input "1"
type input "4"
drag, startPoint x: 242, startPoint y: 116, endPoint x: 311, endPoint y: 115, distance: 69.2
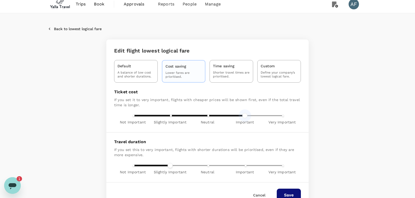
click at [311, 115] on div "Edit flight lowest logical fare Default A balance of low cost and shorter durat…" at bounding box center [207, 123] width 249 height 168
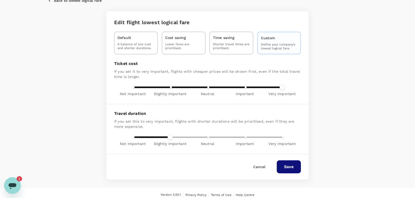
scroll to position [36, 0]
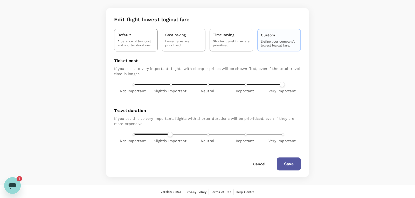
click at [292, 168] on button "Save" at bounding box center [289, 163] width 24 height 13
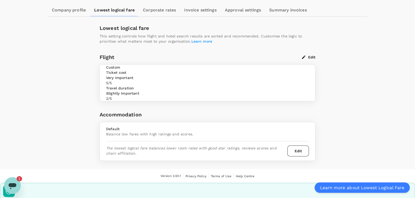
scroll to position [49, 0]
click at [302, 156] on button "Edit" at bounding box center [298, 150] width 22 height 11
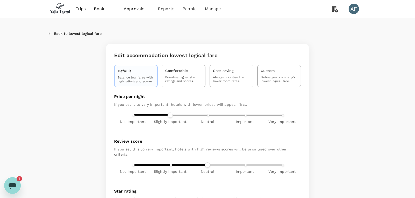
click at [236, 81] on p "Always prioritise the lower room rates." at bounding box center [231, 79] width 37 height 8
type input "3"
type input "1"
type input "0"
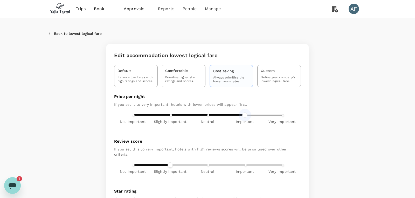
type input "4"
drag, startPoint x: 254, startPoint y: 113, endPoint x: 319, endPoint y: 109, distance: 64.4
click at [319, 109] on div "Edit accommodation lowest logical fare Default Balance low fares with high rati…" at bounding box center [207, 175] width 249 height 262
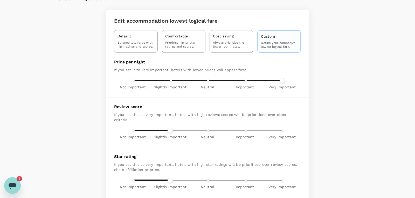
scroll to position [42, 0]
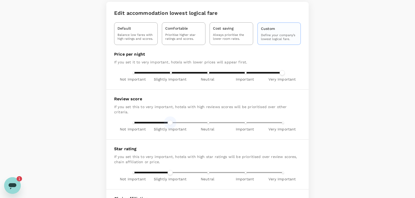
type input "2"
drag, startPoint x: 171, startPoint y: 117, endPoint x: 204, endPoint y: 115, distance: 32.8
click at [205, 120] on span at bounding box center [207, 122] width 5 height 5
type input "2"
drag, startPoint x: 170, startPoint y: 166, endPoint x: 199, endPoint y: 166, distance: 28.3
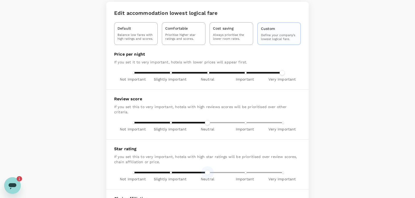
click at [199, 168] on span "Not Important Slightly Important Neutral Important Very Important" at bounding box center [207, 172] width 149 height 8
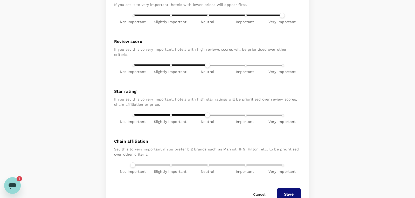
scroll to position [116, 0]
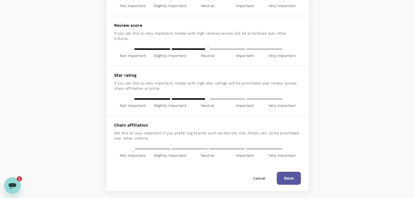
click at [286, 177] on button "Save" at bounding box center [289, 177] width 24 height 13
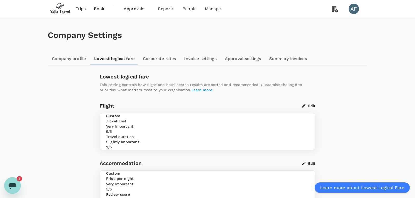
click at [151, 59] on link "Corporate rates" at bounding box center [159, 58] width 41 height 12
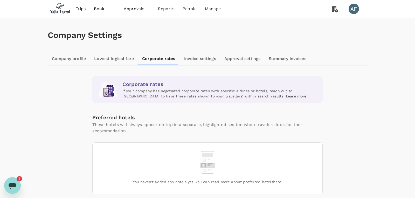
scroll to position [18, 0]
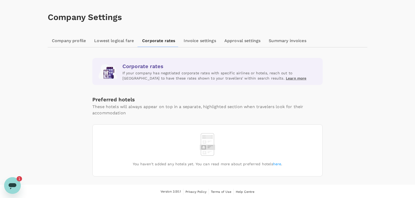
click at [277, 164] on link "here" at bounding box center [277, 164] width 8 height 4
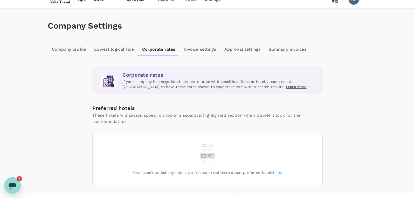
scroll to position [0, 0]
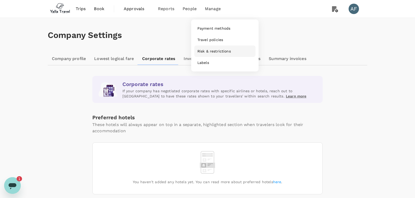
click at [209, 52] on span "Risk & restrictions" at bounding box center [213, 50] width 33 height 5
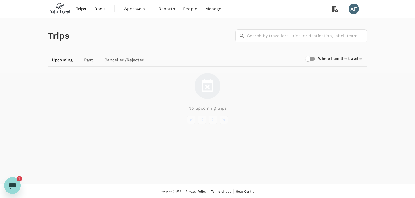
click at [97, 11] on span "Book" at bounding box center [99, 9] width 10 height 6
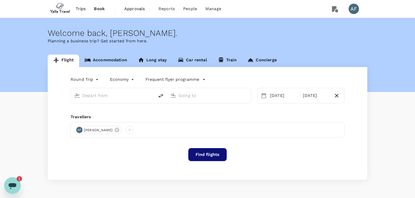
type input "[GEOGRAPHIC_DATA]/Fort Worth Intl (DFW)"
type input "Vancouver Intl (YVR)"
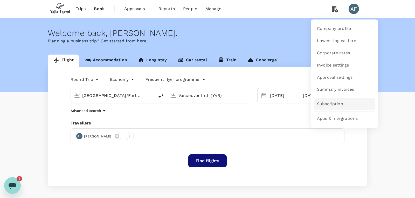
click at [346, 101] on link "Subscription" at bounding box center [344, 104] width 61 height 12
